Goal: Task Accomplishment & Management: Manage account settings

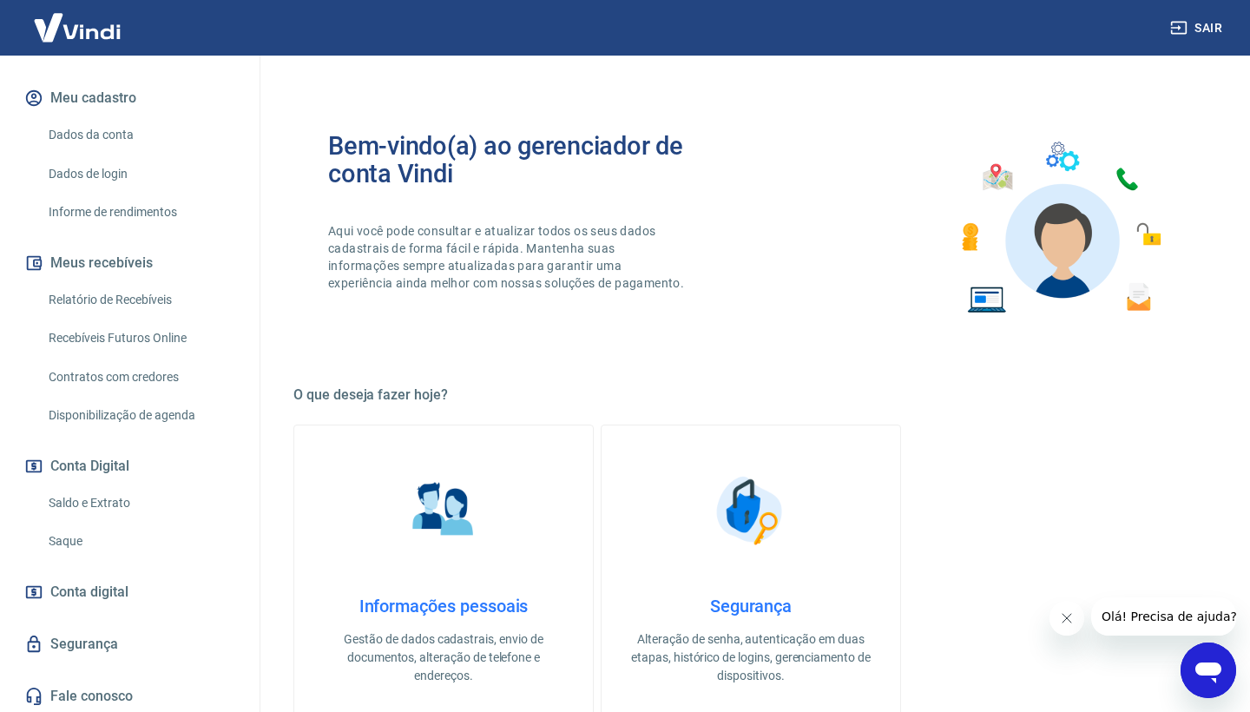
scroll to position [208, 0]
click at [78, 540] on link "Saque" at bounding box center [140, 542] width 197 height 36
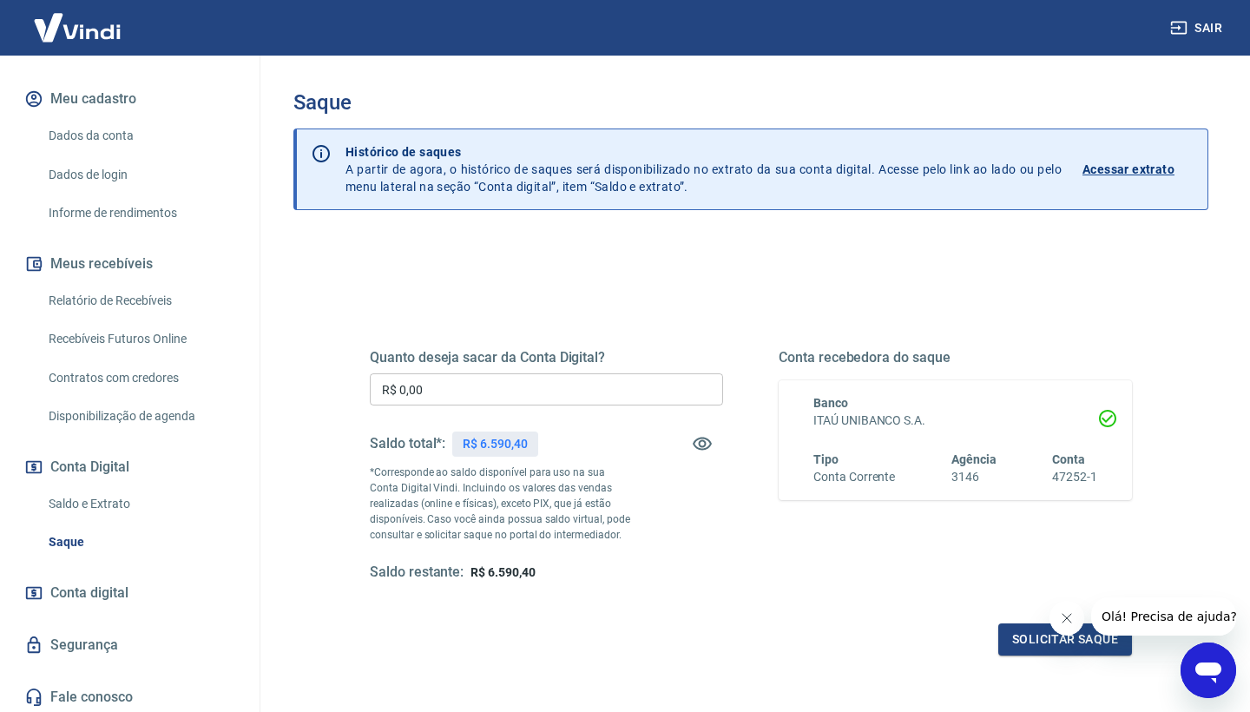
click at [482, 388] on input "R$ 0,00" at bounding box center [546, 389] width 353 height 32
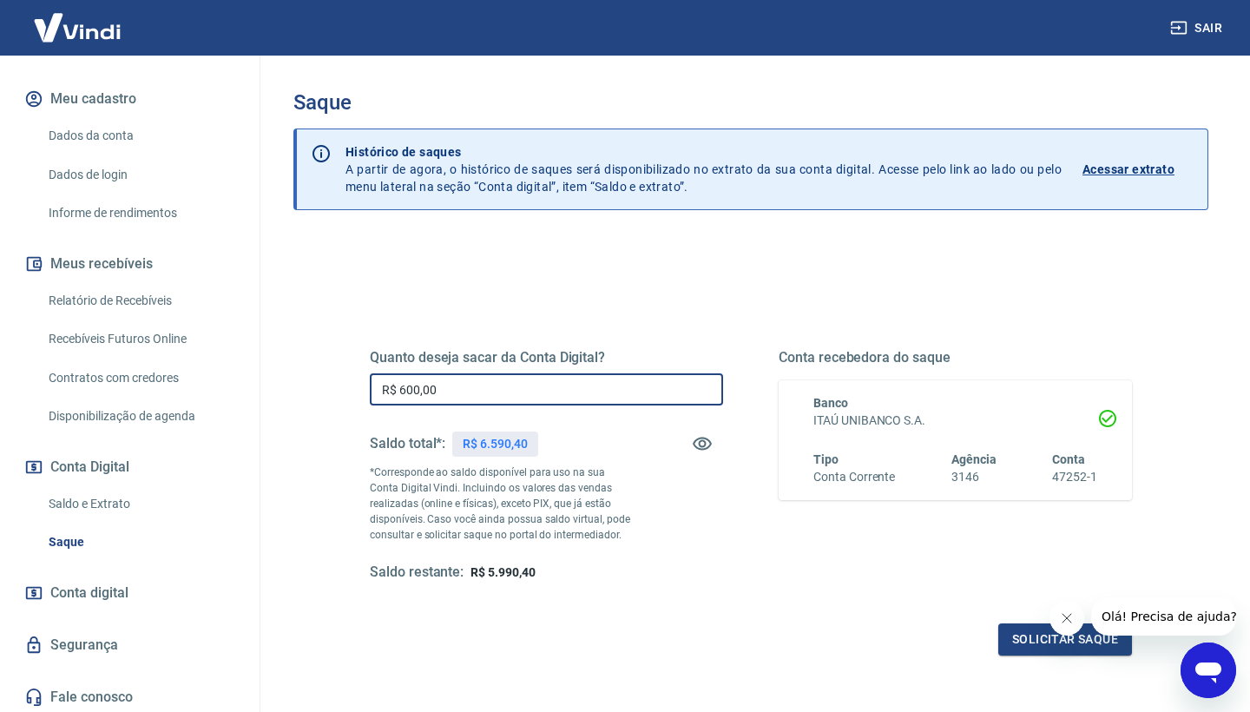
type input "R$ 6.000,00"
click at [1036, 641] on button "Solicitar saque" at bounding box center [1065, 639] width 134 height 32
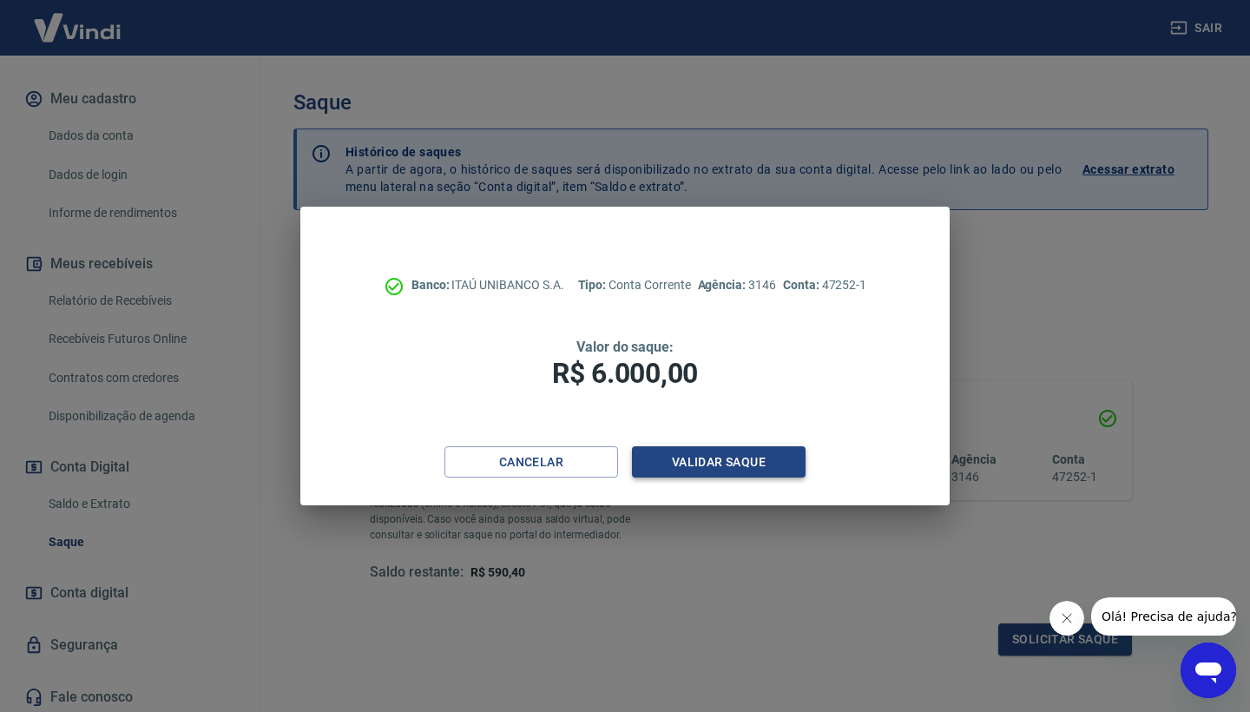
click at [742, 463] on button "Validar saque" at bounding box center [719, 462] width 174 height 32
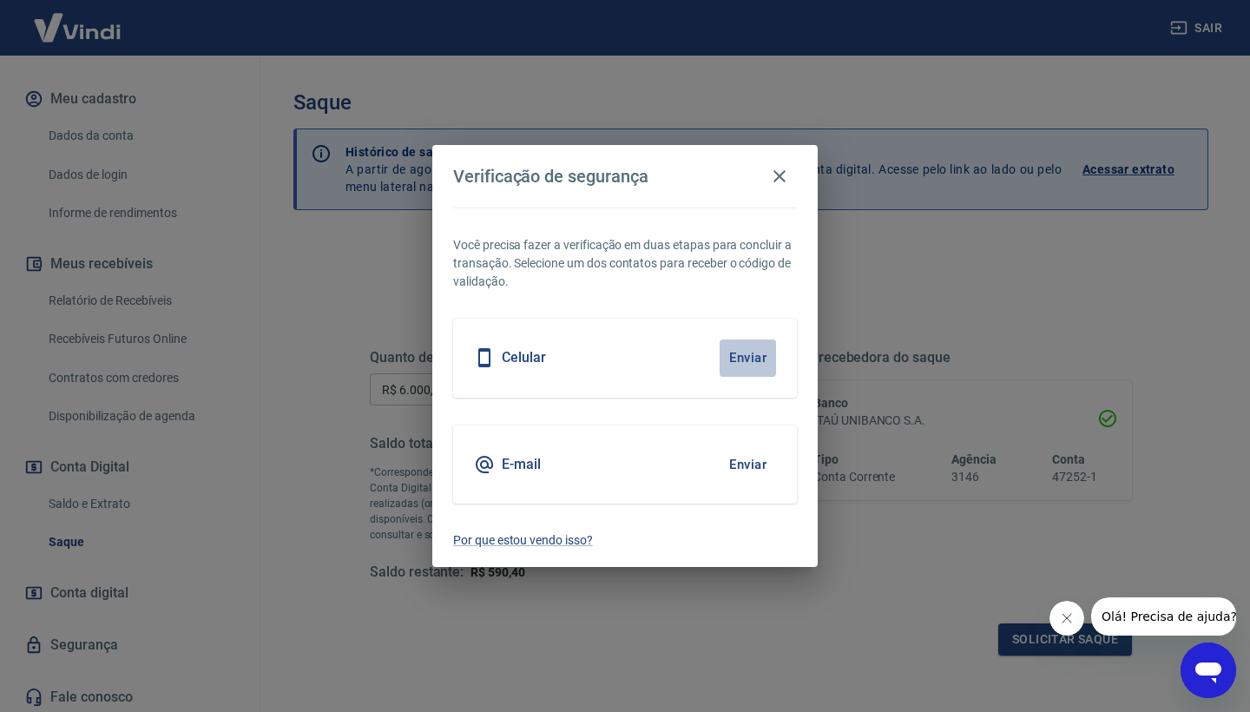
click at [747, 358] on button "Enviar" at bounding box center [748, 357] width 56 height 36
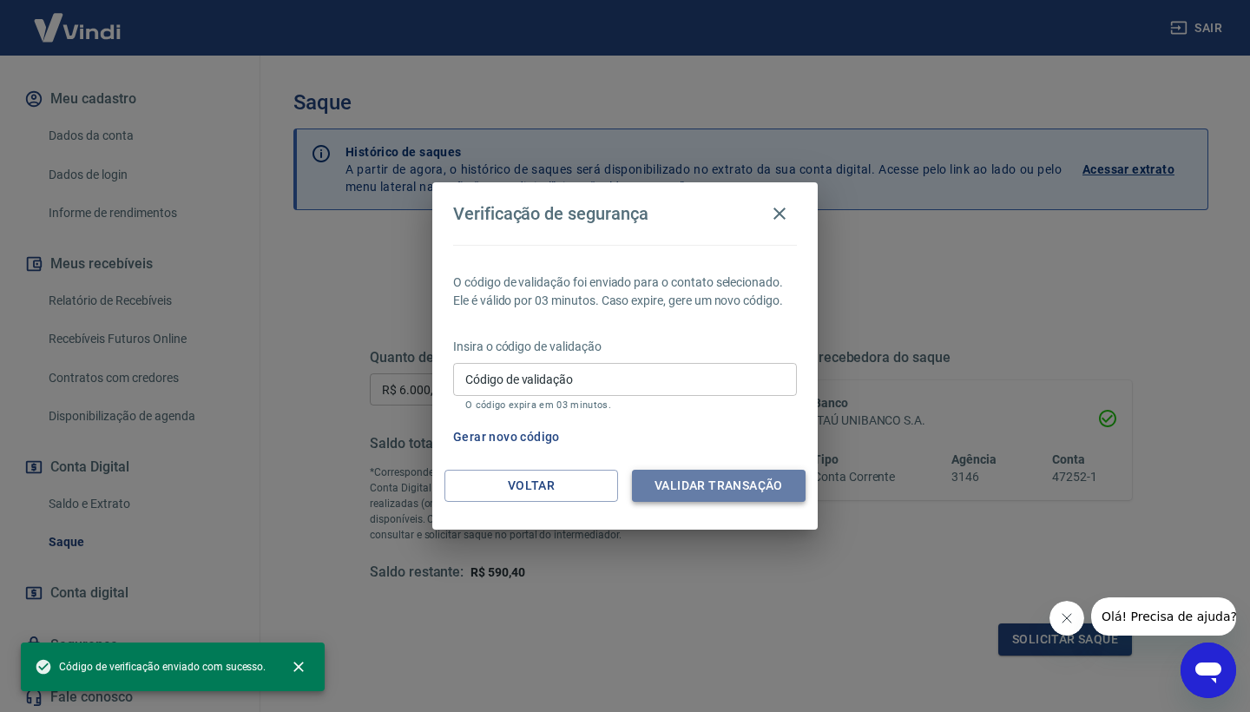
click at [693, 494] on button "Validar transação" at bounding box center [719, 486] width 174 height 32
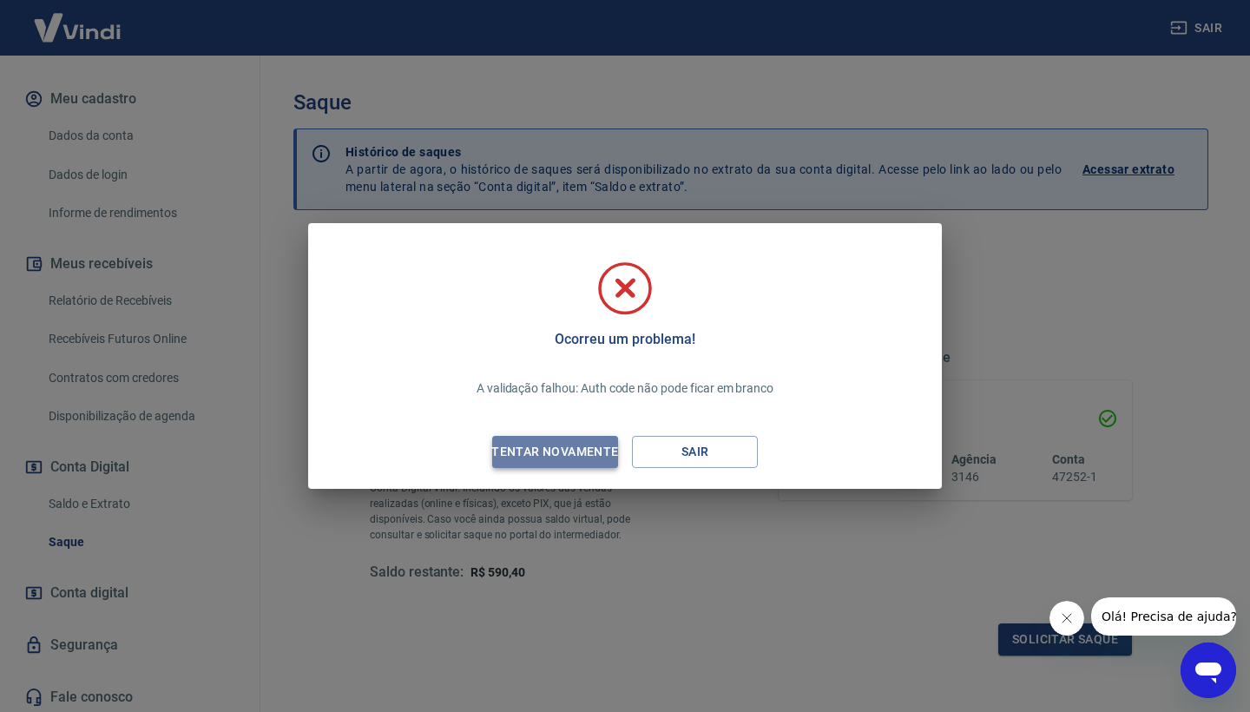
click at [566, 451] on div "Tentar novamente" at bounding box center [554, 452] width 168 height 22
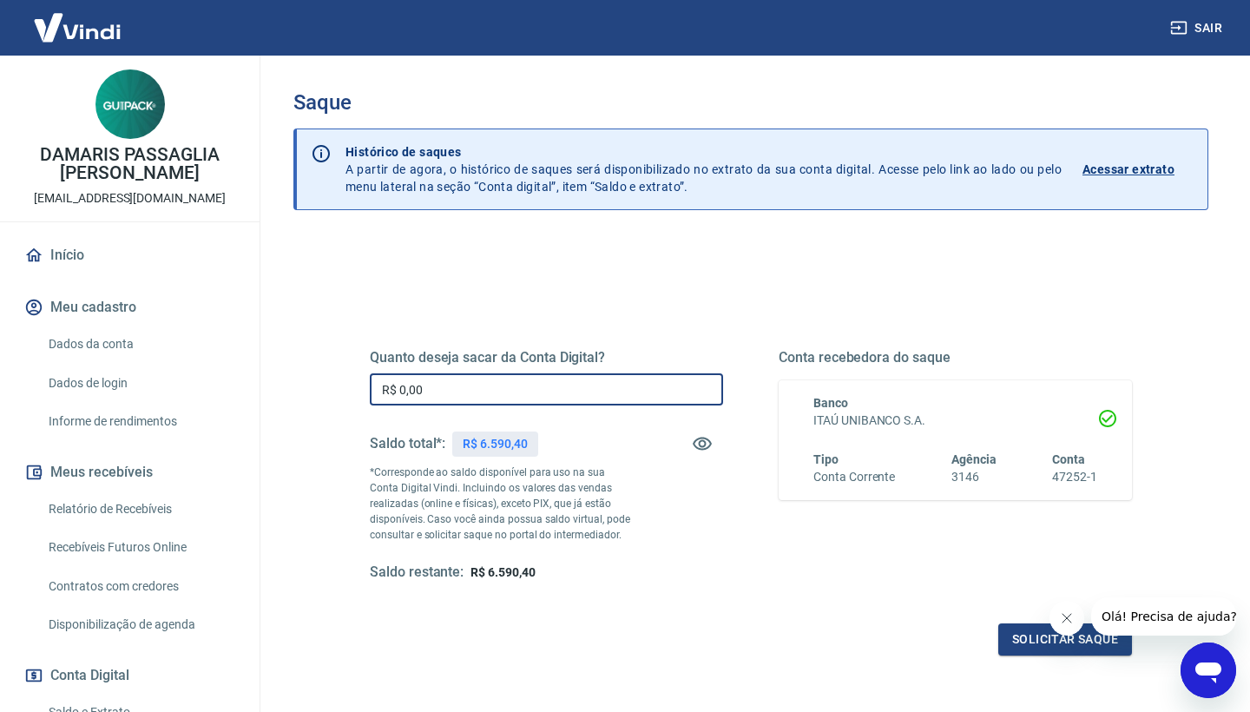
click at [435, 389] on input "R$ 0,00" at bounding box center [546, 389] width 353 height 32
type input "R$ 6.000,00"
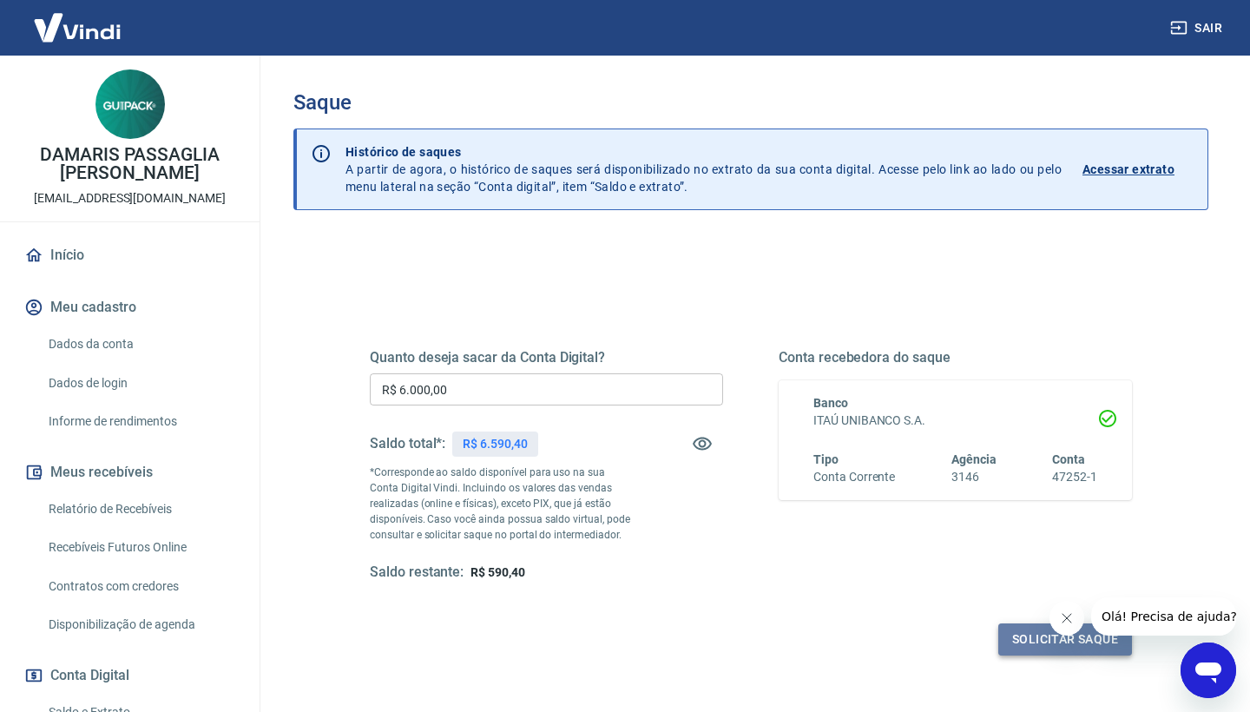
click at [1031, 635] on button "Solicitar saque" at bounding box center [1065, 639] width 134 height 32
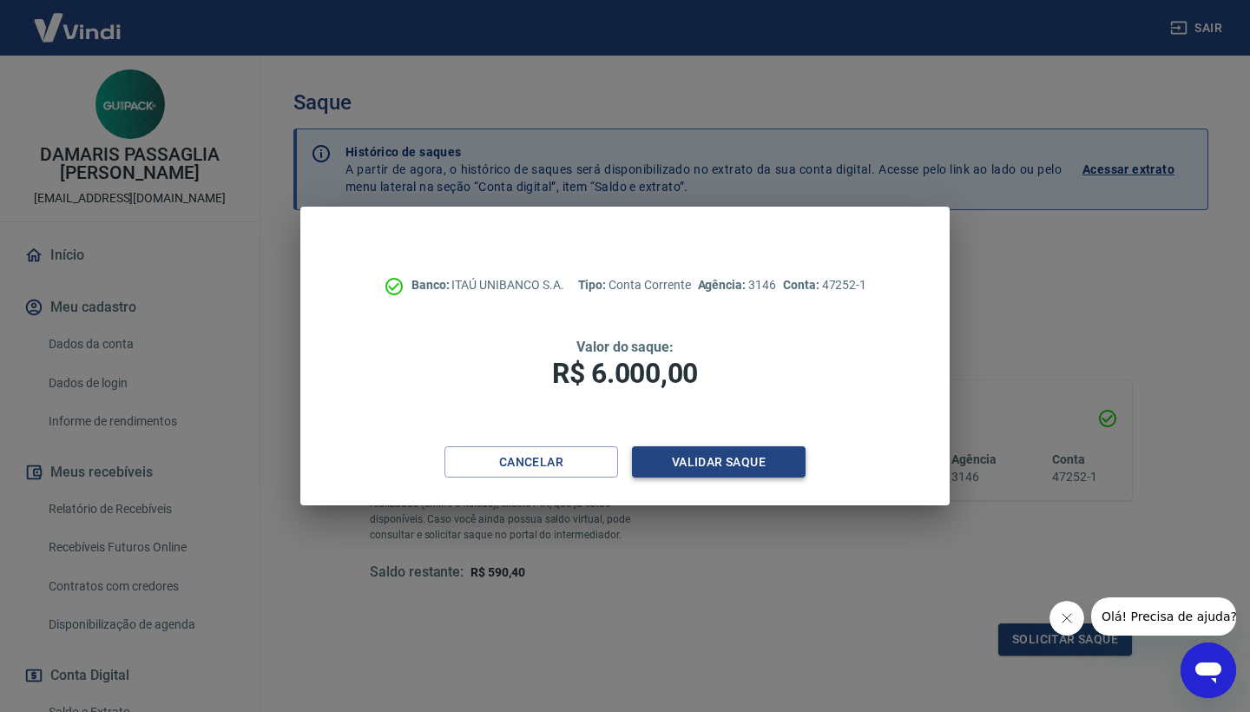
click at [739, 464] on button "Validar saque" at bounding box center [719, 462] width 174 height 32
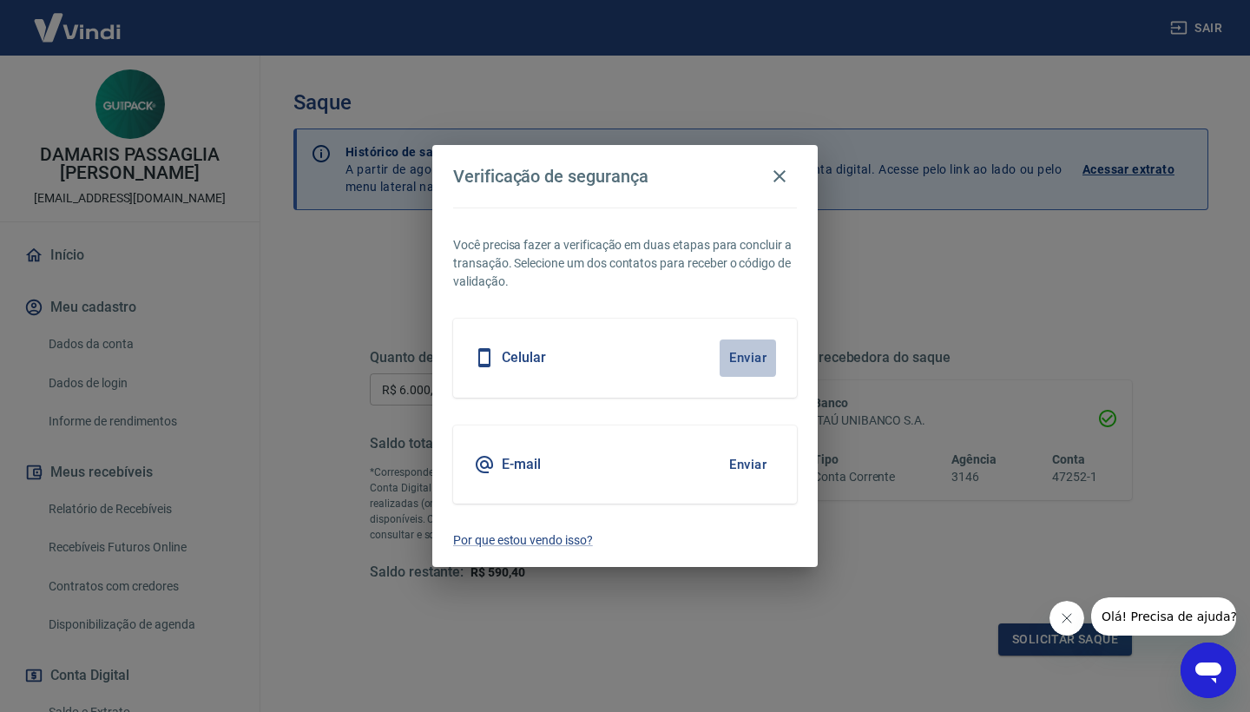
click at [747, 358] on button "Enviar" at bounding box center [748, 357] width 56 height 36
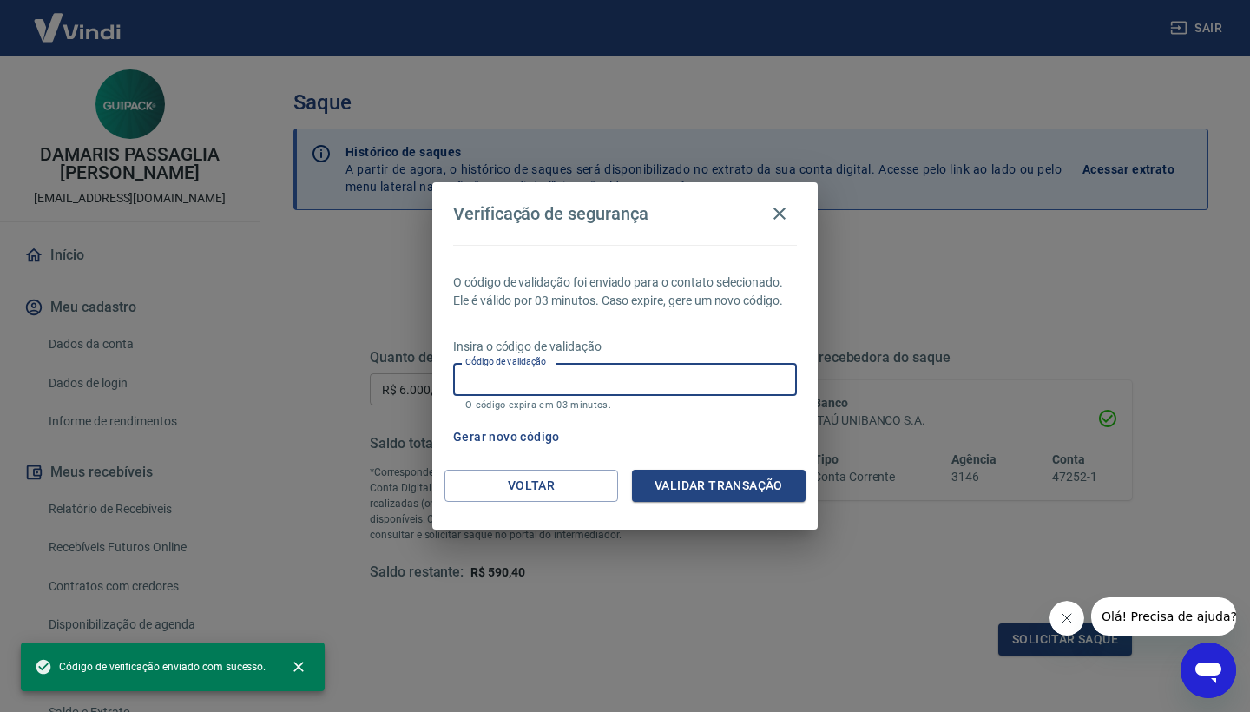
click at [608, 385] on input "Código de validação" at bounding box center [625, 379] width 344 height 32
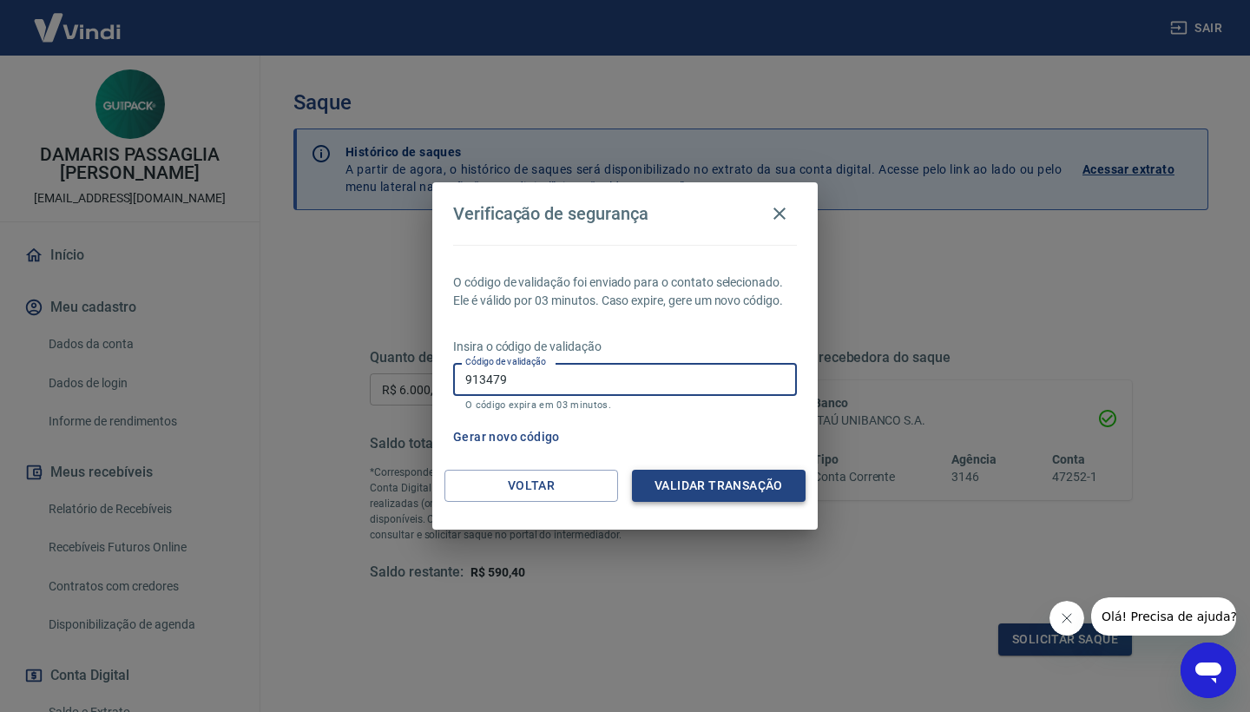
type input "913479"
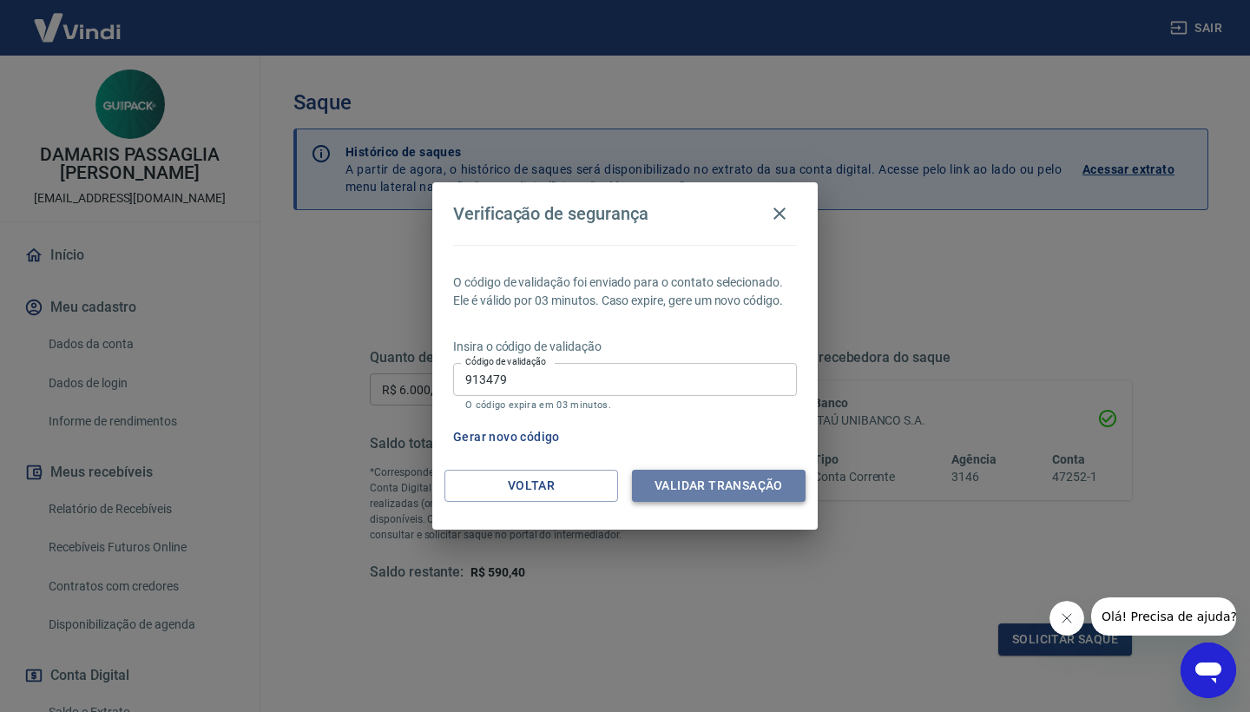
click at [727, 479] on button "Validar transação" at bounding box center [719, 486] width 174 height 32
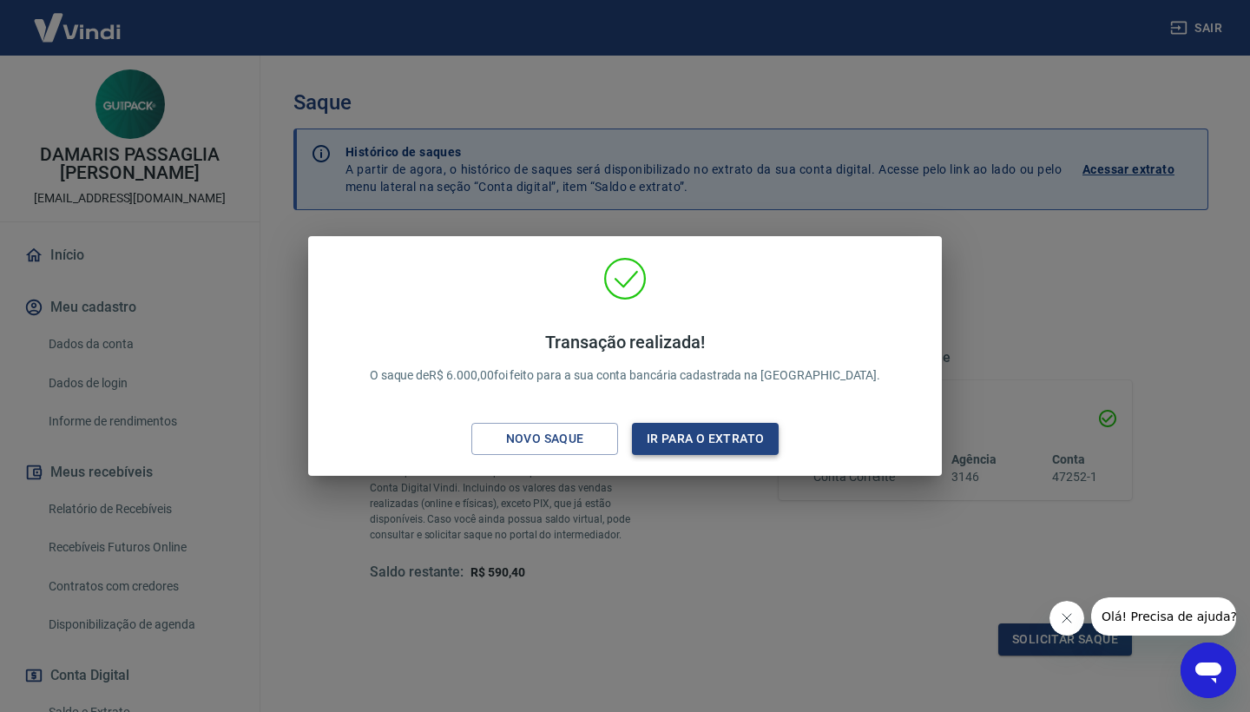
click at [716, 453] on button "Ir para o extrato" at bounding box center [705, 439] width 147 height 32
